Goal: Task Accomplishment & Management: Use online tool/utility

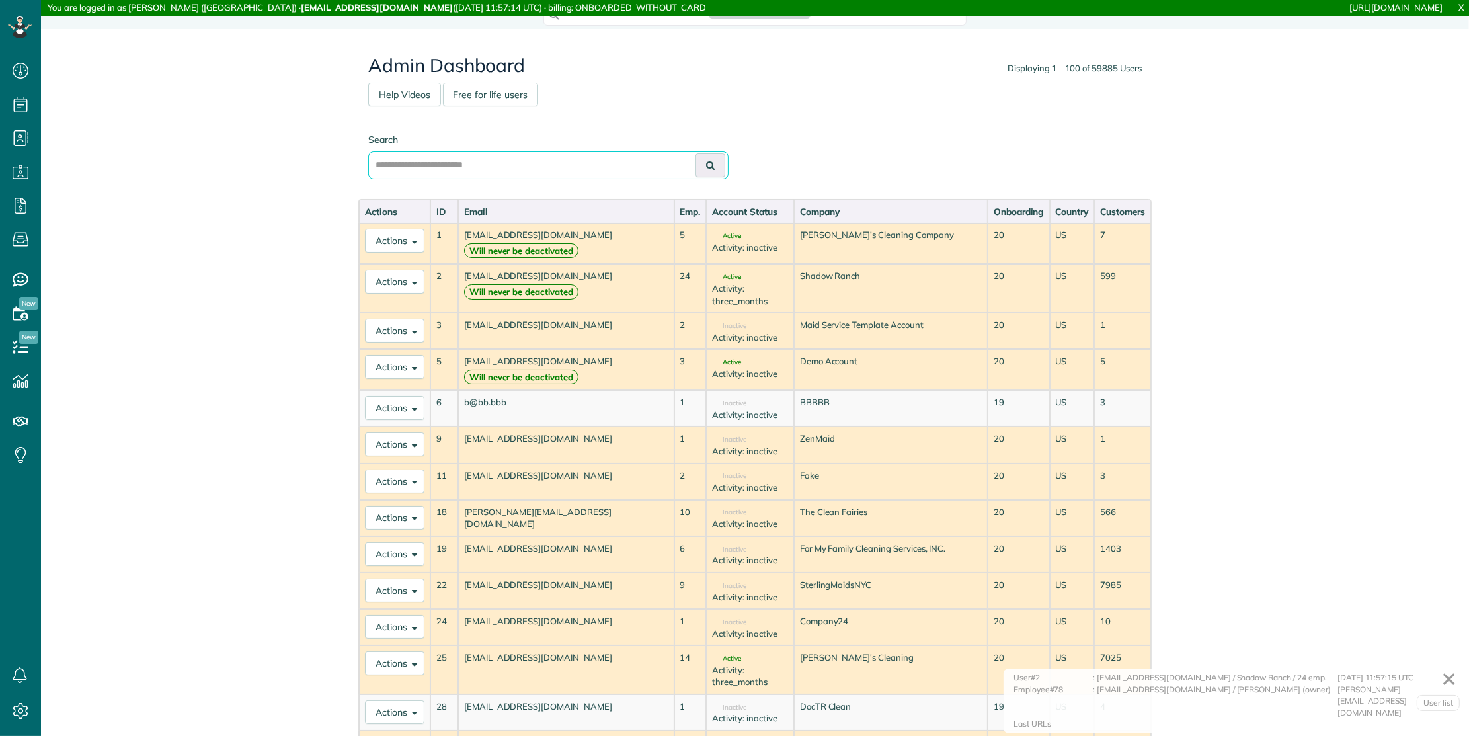
click at [411, 168] on input "text" at bounding box center [548, 165] width 360 height 28
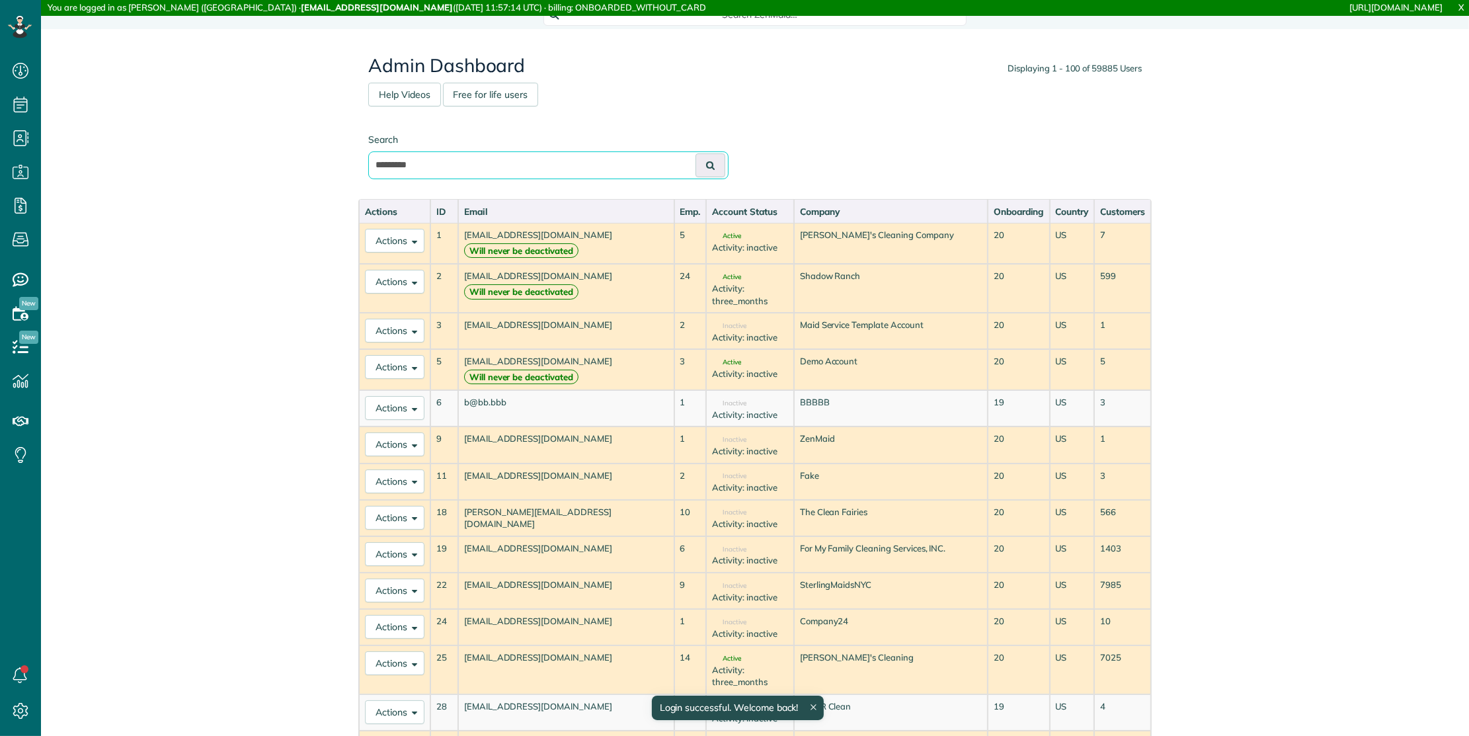
type input "*********"
click at [695, 153] on button at bounding box center [710, 165] width 30 height 24
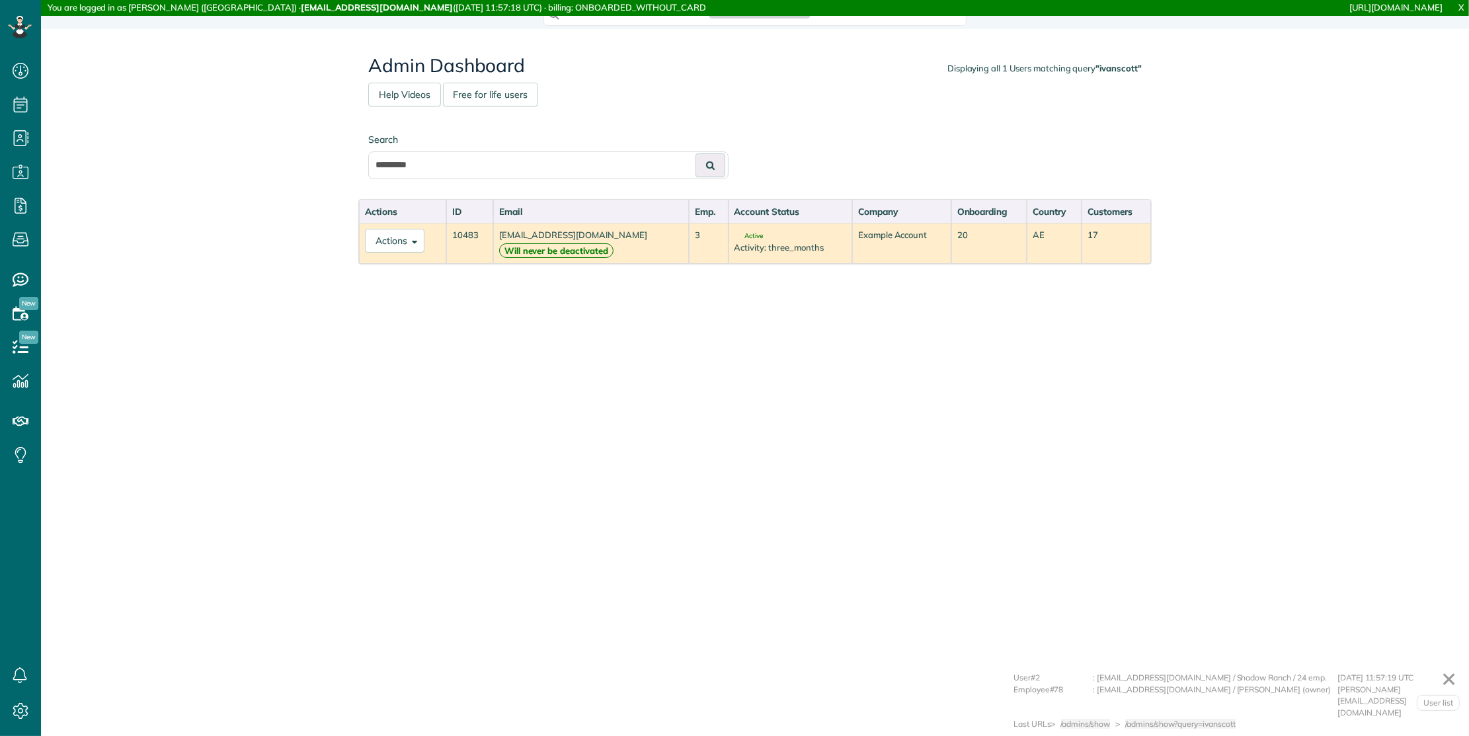
scroll to position [5, 5]
click at [393, 230] on button "Actions" at bounding box center [394, 241] width 59 height 24
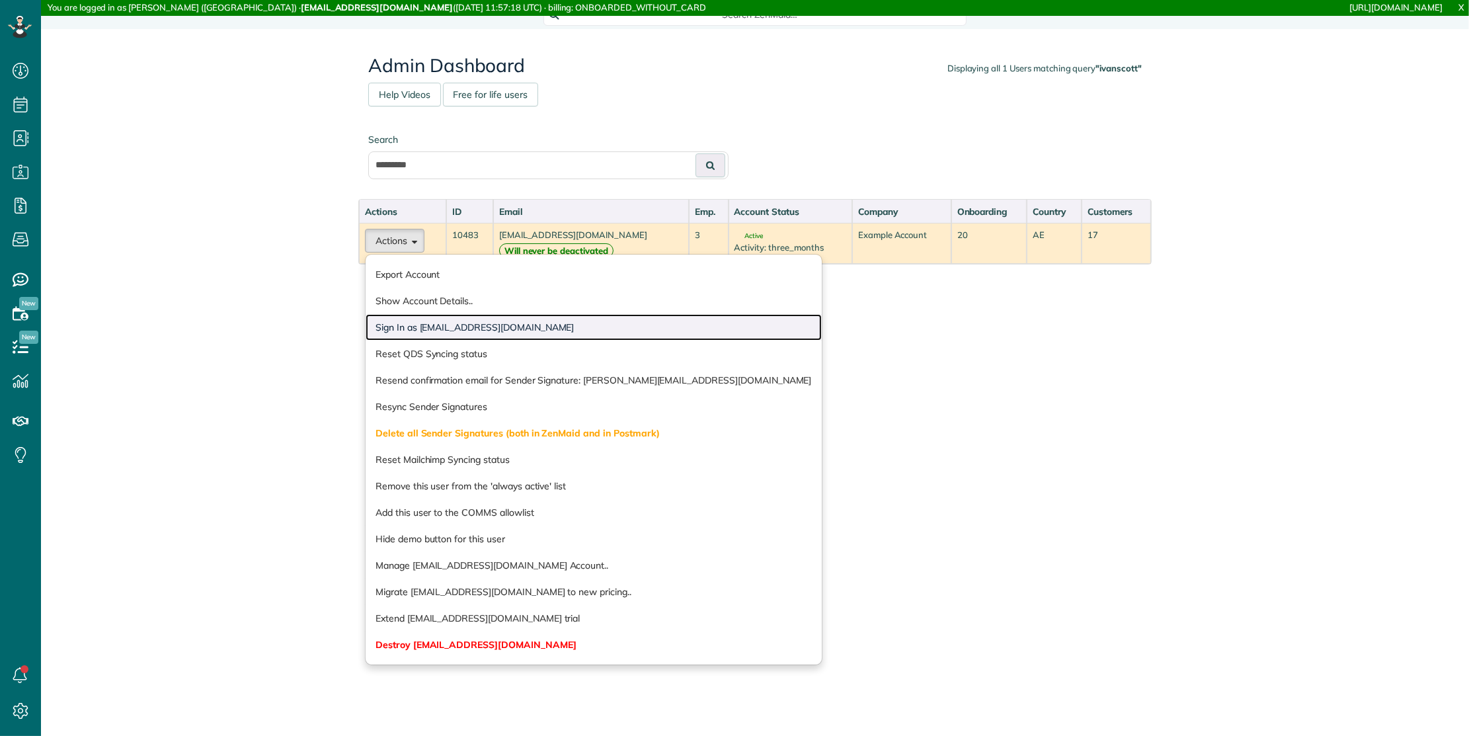
click at [418, 329] on link "Sign In as [EMAIL_ADDRESS][DOMAIN_NAME]" at bounding box center [594, 327] width 456 height 26
